Goal: Obtain resource: Download file/media

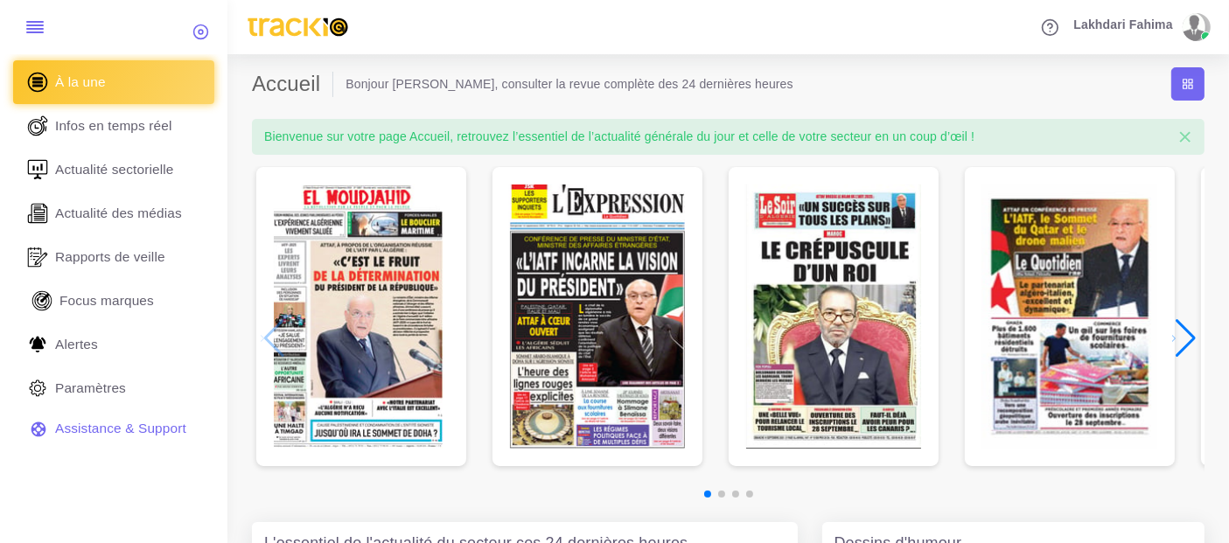
click at [80, 301] on span "Focus marques" at bounding box center [106, 300] width 94 height 19
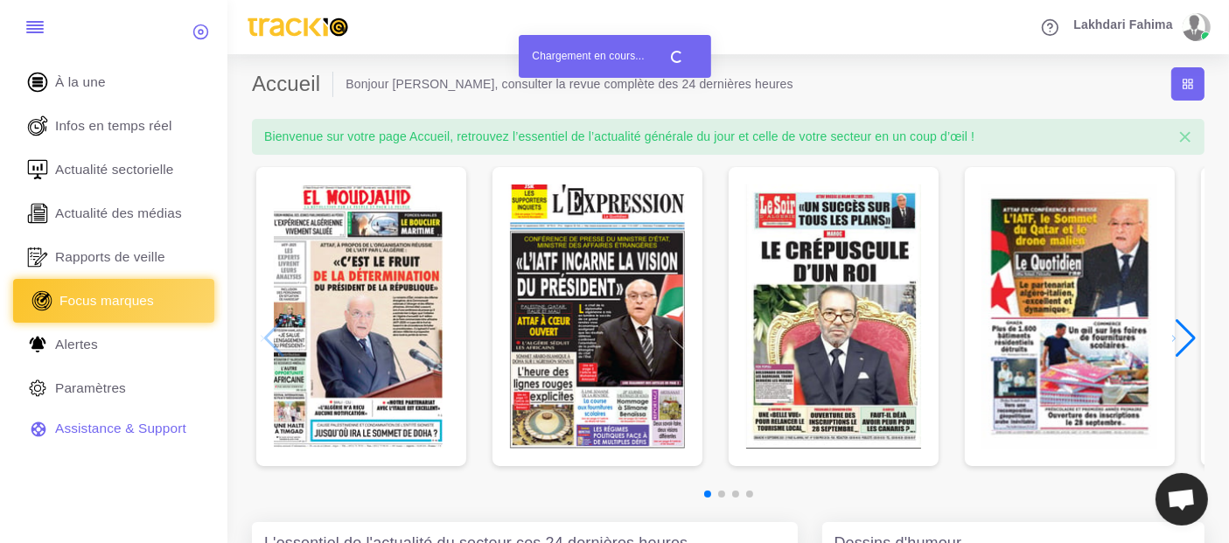
click at [132, 290] on link "Focus marques" at bounding box center [113, 301] width 201 height 44
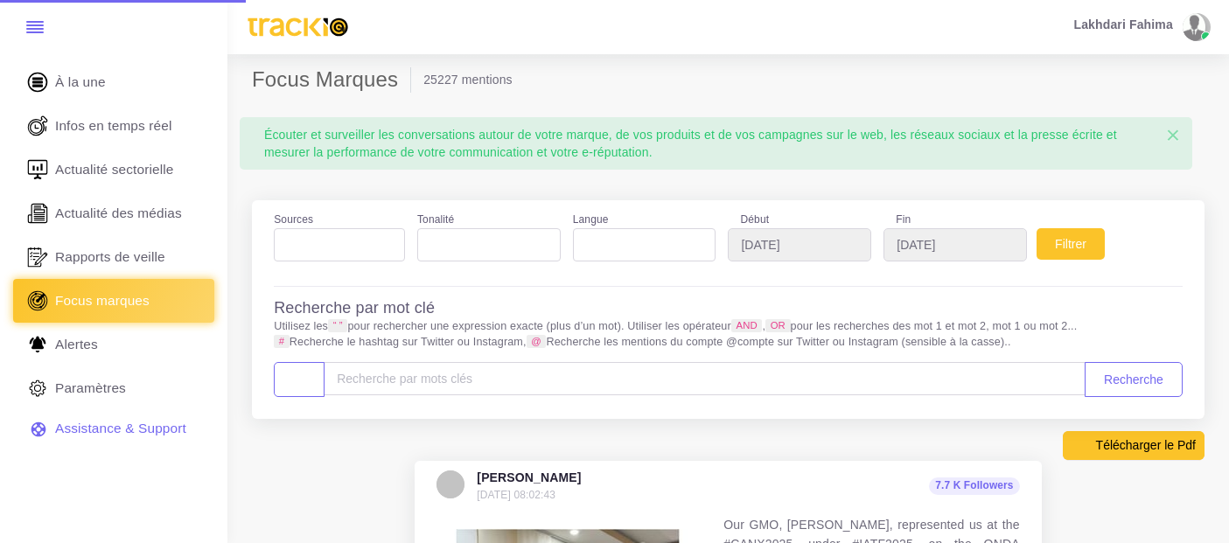
select select
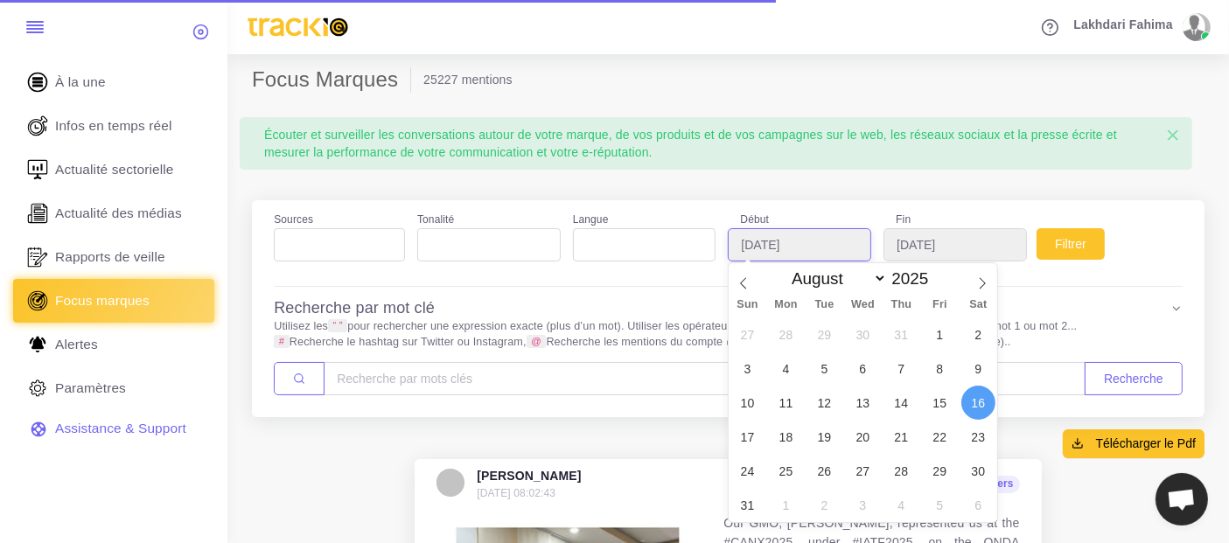
click at [850, 243] on input "2025-08-16" at bounding box center [799, 244] width 143 height 33
click at [839, 284] on select "January February March April May June July August September October November De…" at bounding box center [835, 279] width 103 height 20
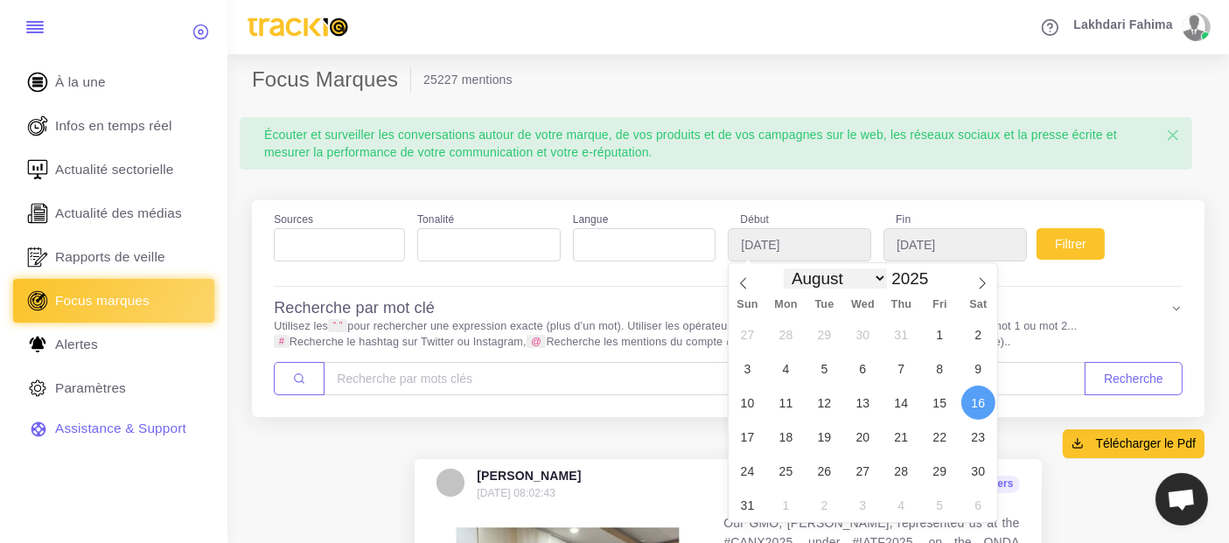
select select "8"
click at [784, 269] on select "January February March April May June July August September October November De…" at bounding box center [835, 279] width 103 height 20
type input "2025-09-10"
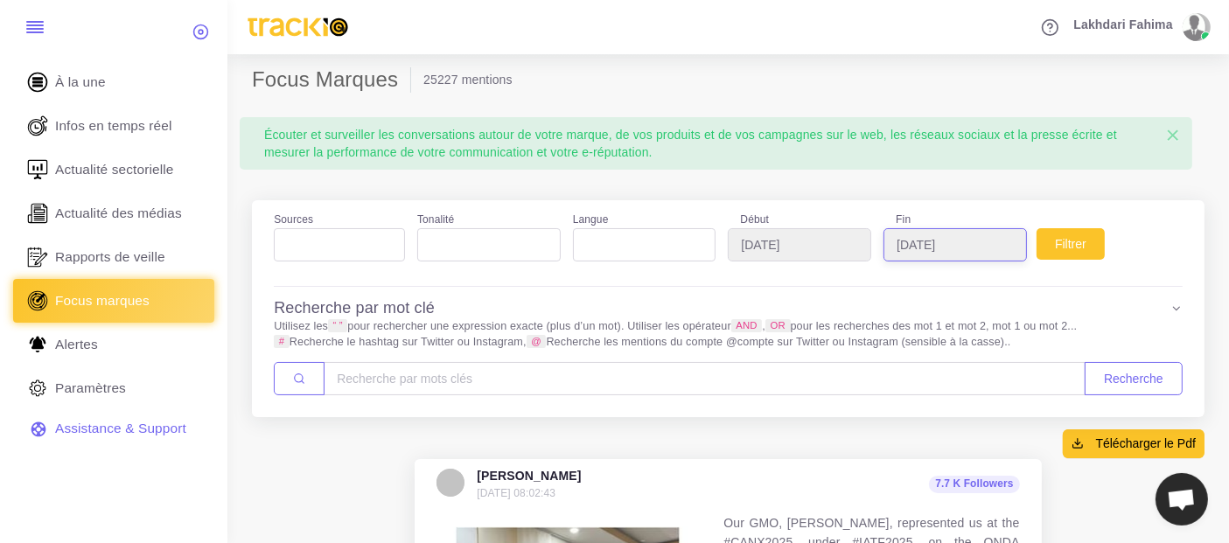
click at [929, 251] on input "2025-09-16" at bounding box center [955, 244] width 143 height 33
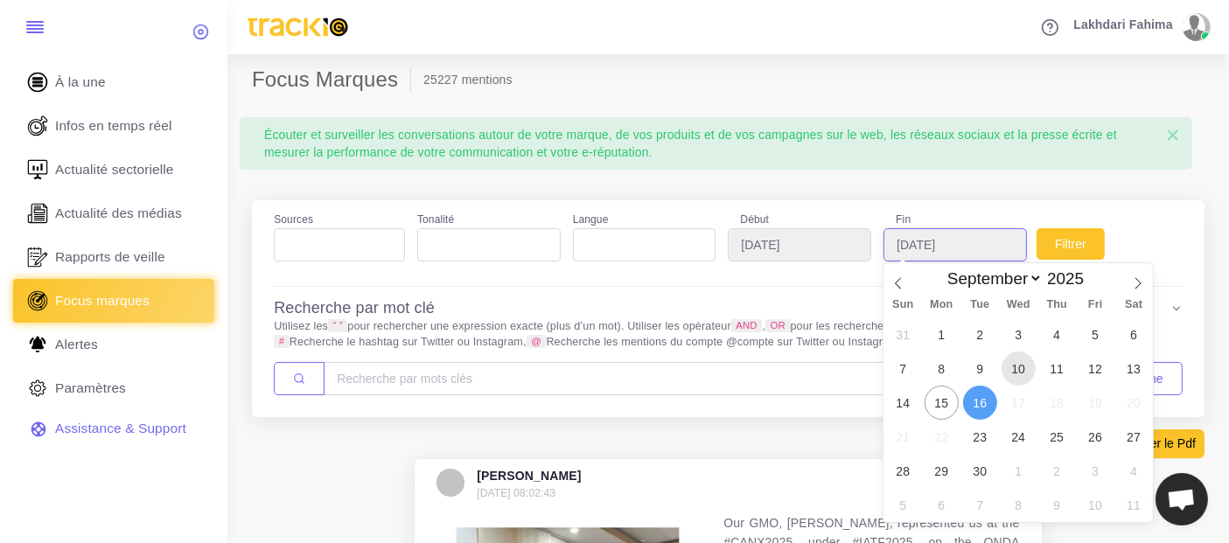
type input "2025-09-10"
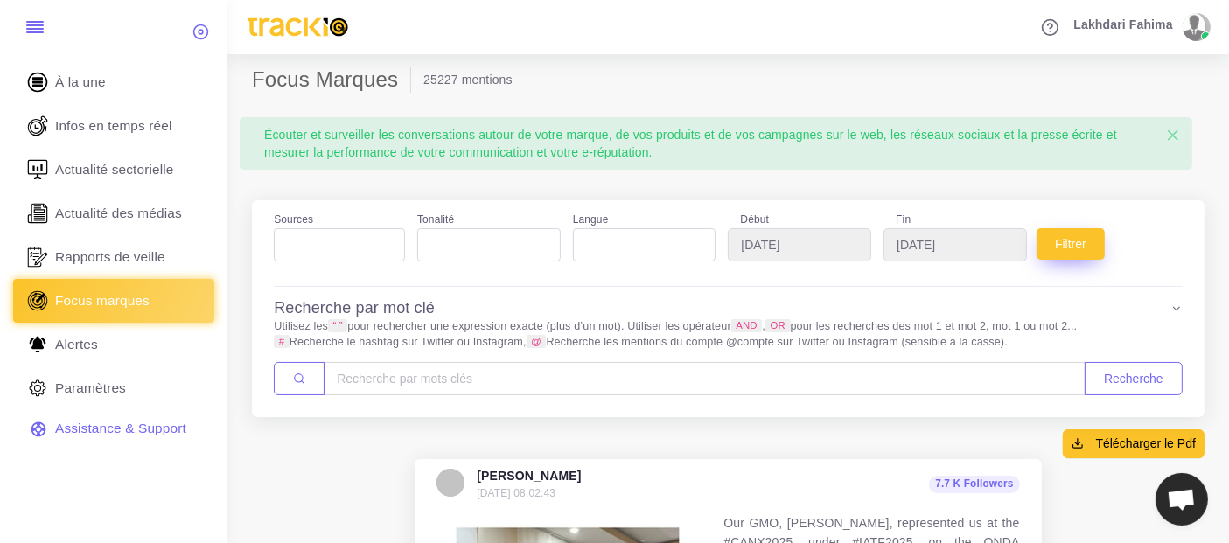
click at [1060, 233] on button "Filtrer" at bounding box center [1071, 243] width 68 height 31
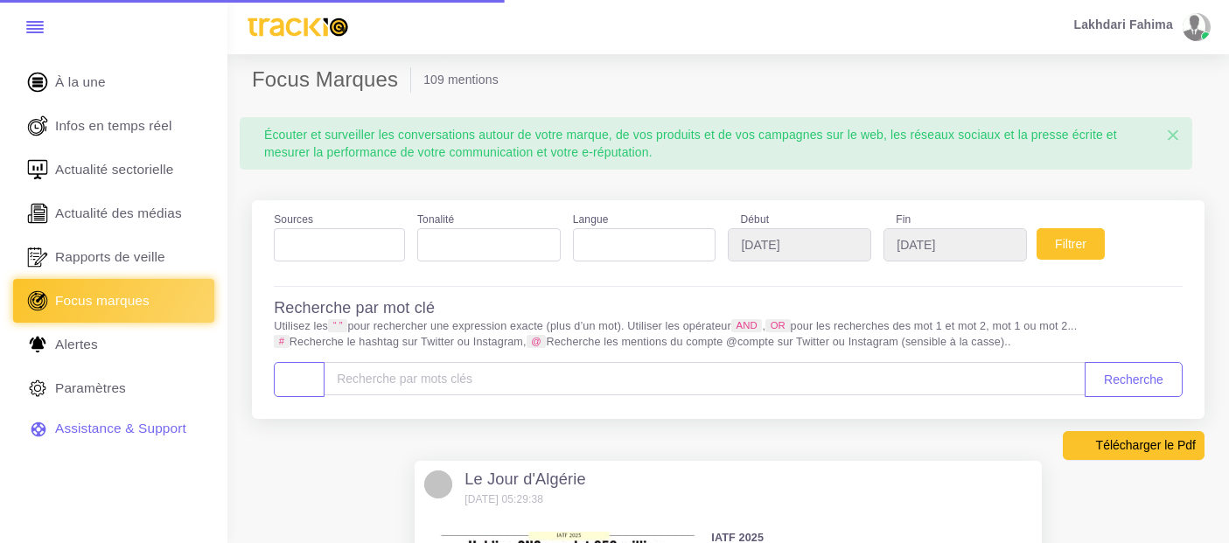
select select
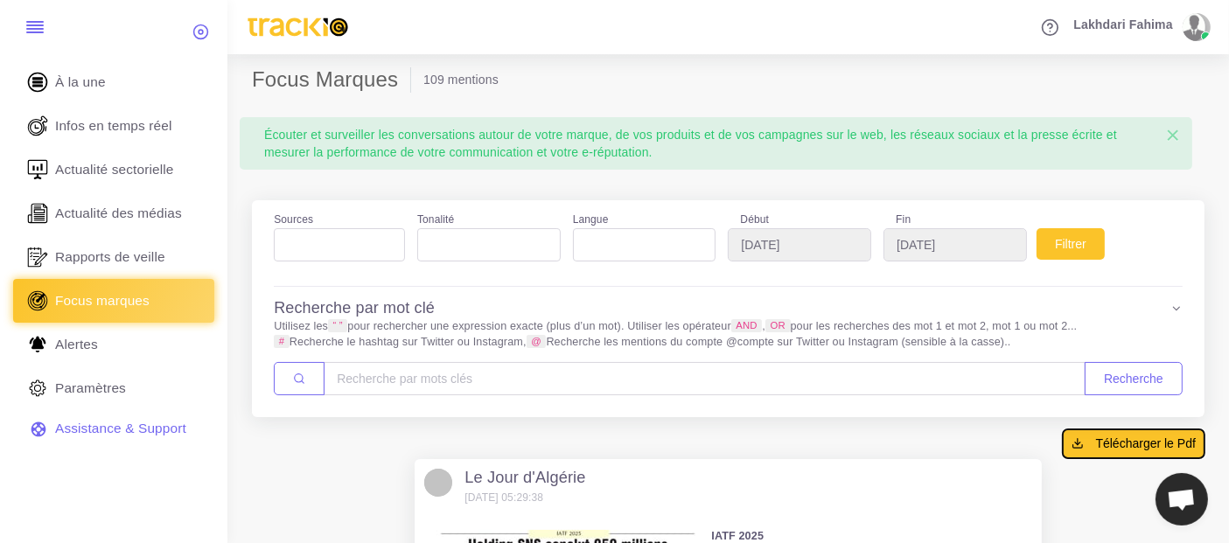
click at [1103, 444] on span "Télécharger le Pdf" at bounding box center [1146, 443] width 100 height 17
